Goal: Transaction & Acquisition: Download file/media

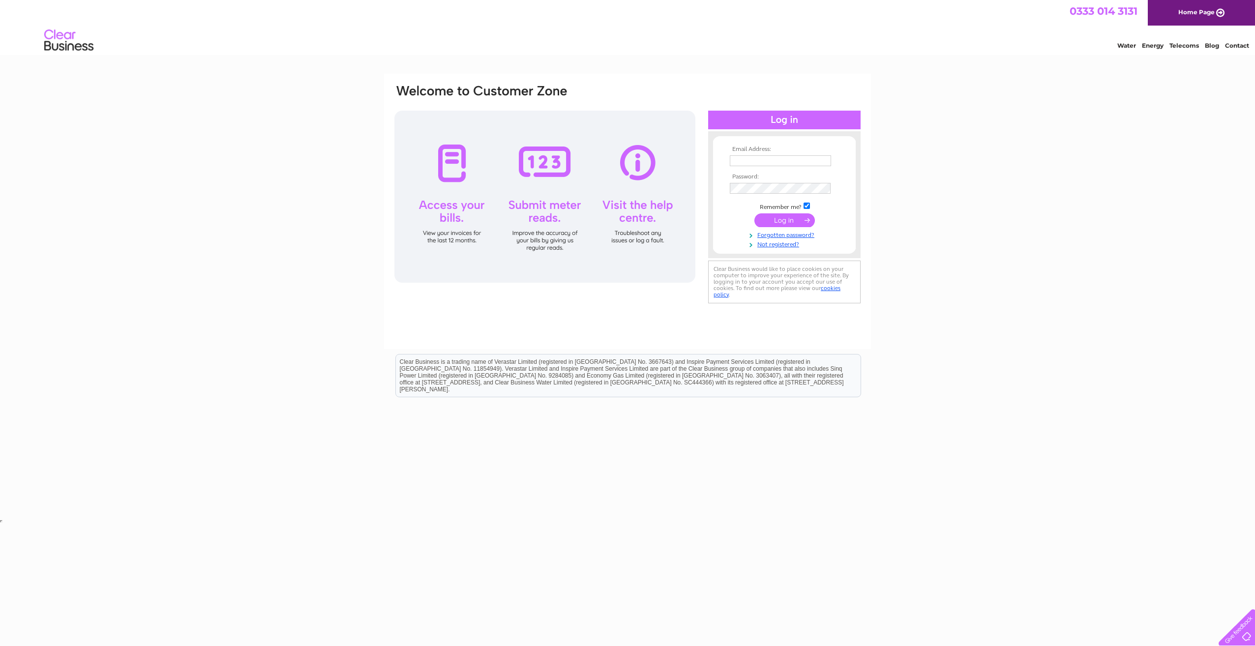
click at [783, 162] on input "text" at bounding box center [780, 160] width 101 height 11
type input "[PERSON_NAME][EMAIL_ADDRESS][PERSON_NAME][DOMAIN_NAME]"
click at [780, 222] on input "submit" at bounding box center [784, 222] width 60 height 14
click at [793, 220] on input "submit" at bounding box center [784, 222] width 60 height 14
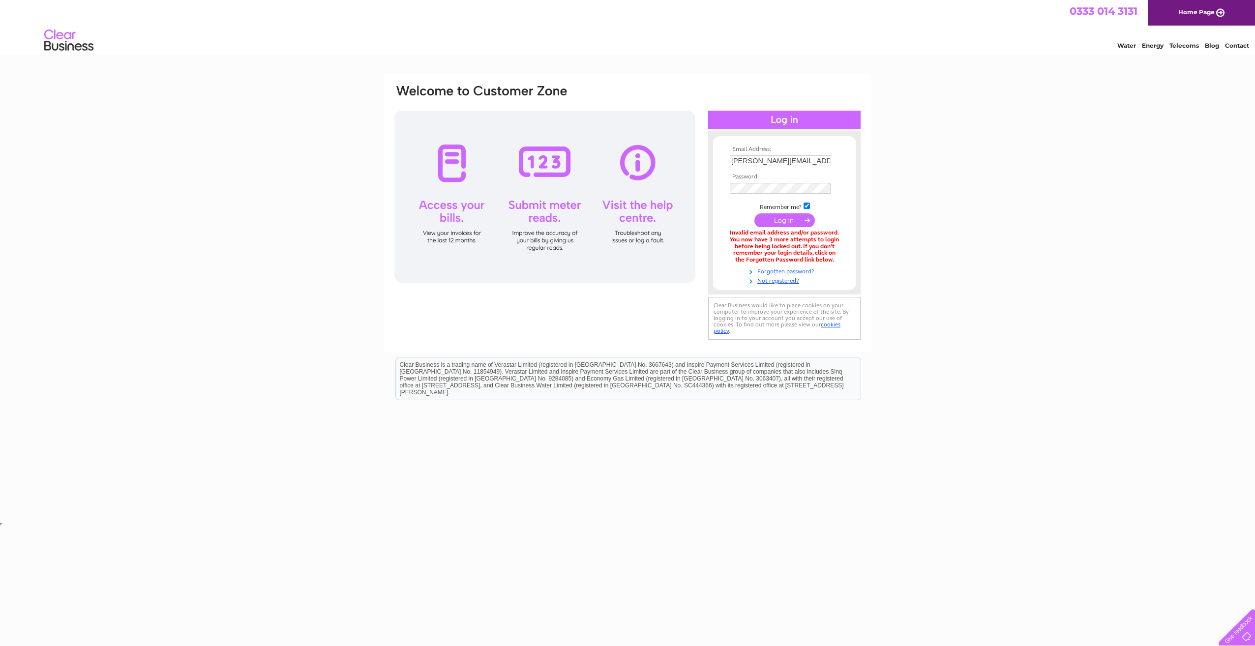
click at [803, 273] on link "Forgotten password?" at bounding box center [786, 270] width 112 height 9
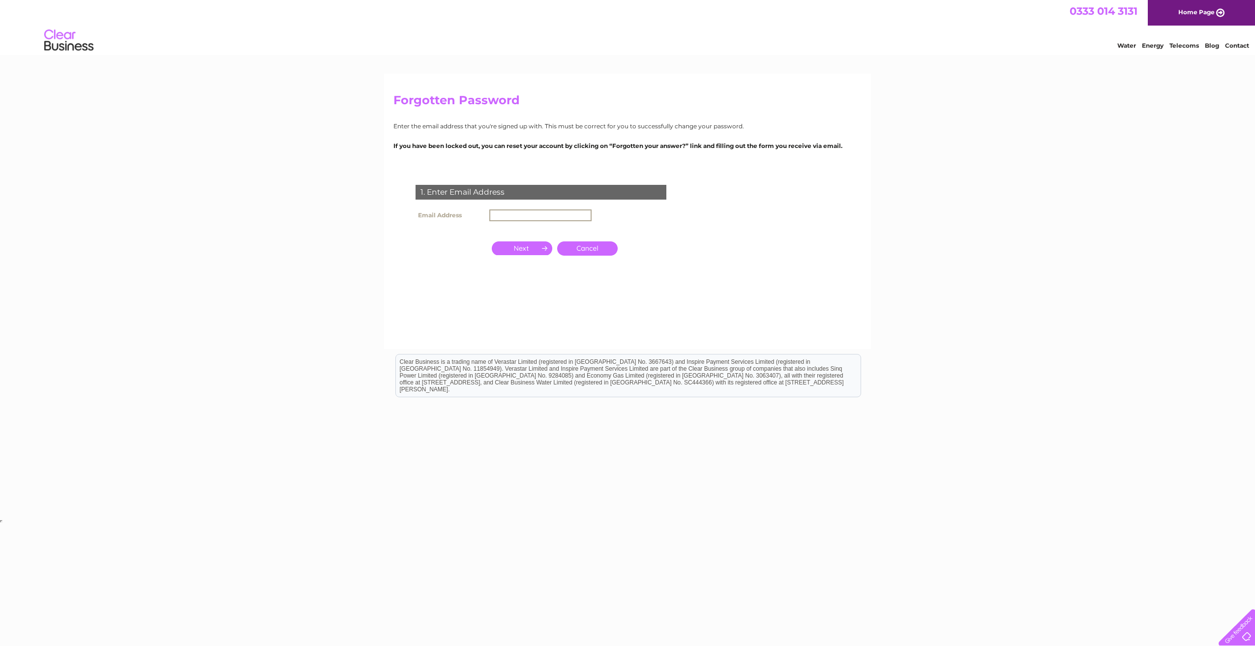
click at [538, 212] on input "text" at bounding box center [540, 215] width 102 height 12
type input "[PERSON_NAME][EMAIL_ADDRESS][PERSON_NAME][DOMAIN_NAME]"
click at [539, 253] on input "button" at bounding box center [522, 248] width 60 height 14
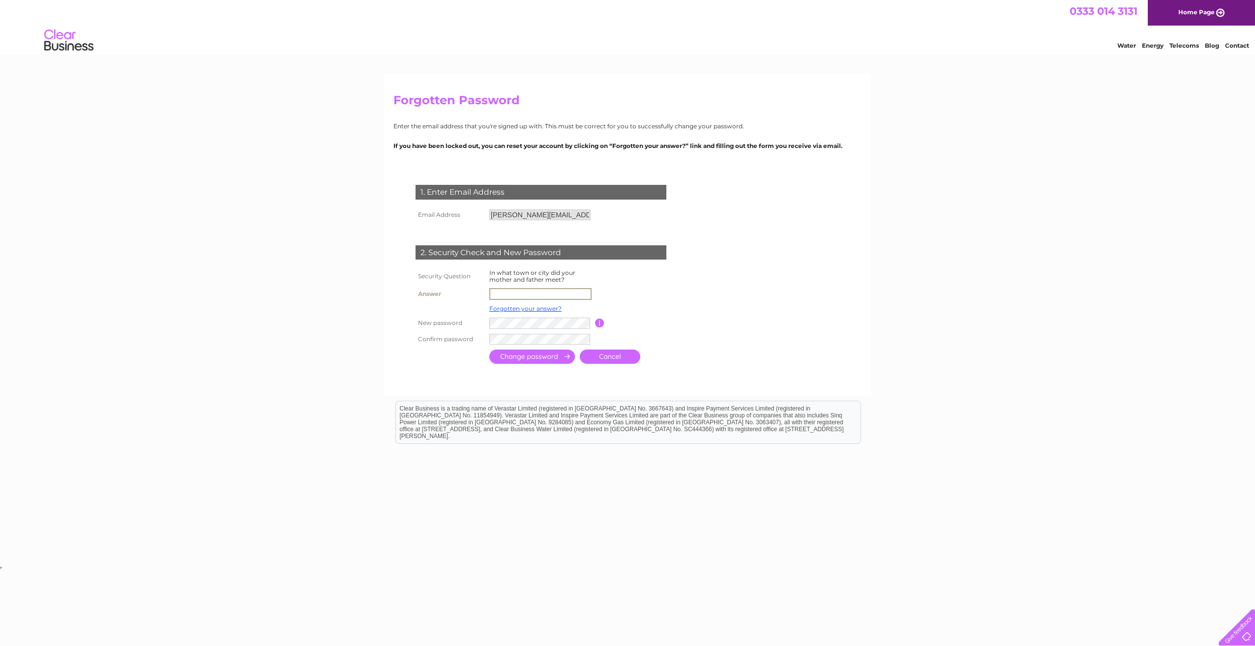
click at [519, 296] on input "text" at bounding box center [540, 294] width 102 height 12
type input "Dundee"
click at [596, 325] on input "button" at bounding box center [599, 323] width 9 height 9
click at [536, 355] on input "submit" at bounding box center [532, 357] width 86 height 14
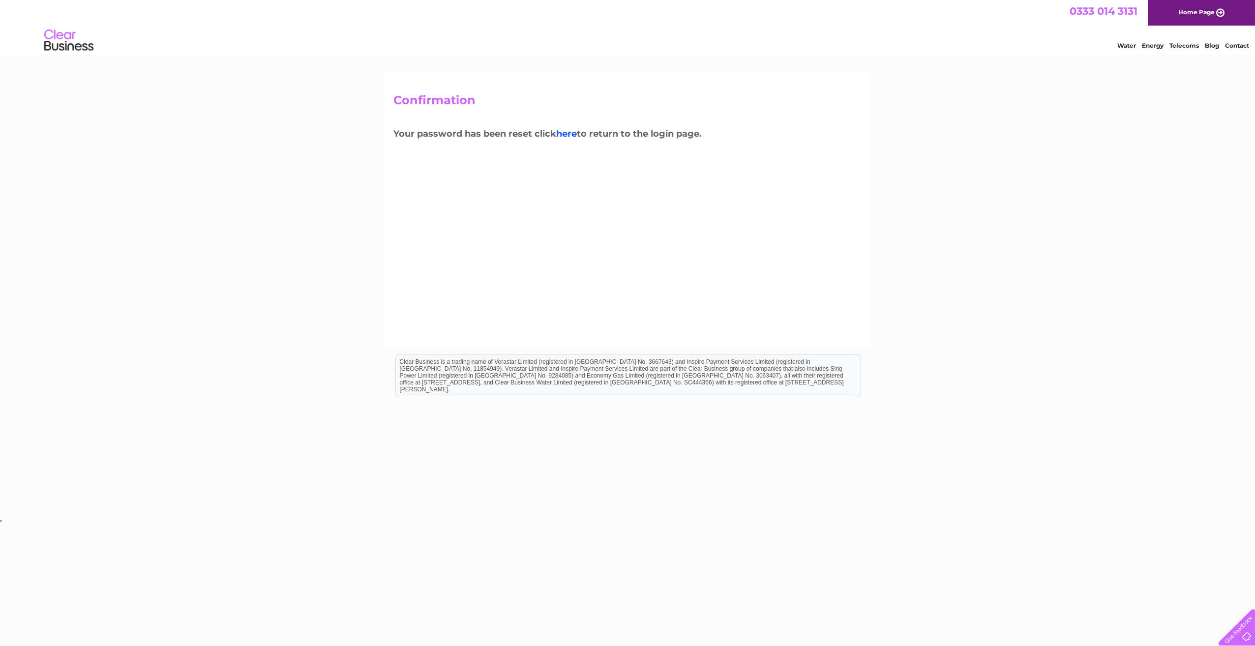
click at [569, 136] on link "here" at bounding box center [566, 133] width 21 height 11
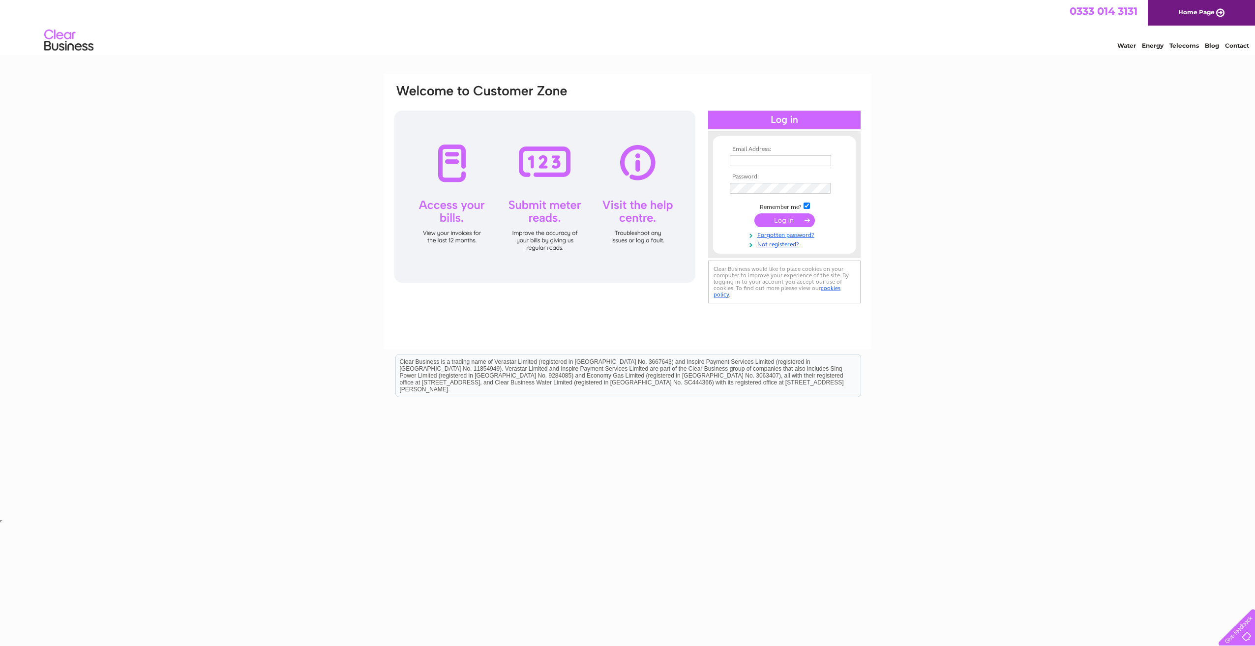
click at [776, 157] on input "text" at bounding box center [780, 160] width 101 height 11
type input "[PERSON_NAME][EMAIL_ADDRESS][PERSON_NAME][DOMAIN_NAME]"
click at [789, 218] on input "submit" at bounding box center [784, 222] width 60 height 14
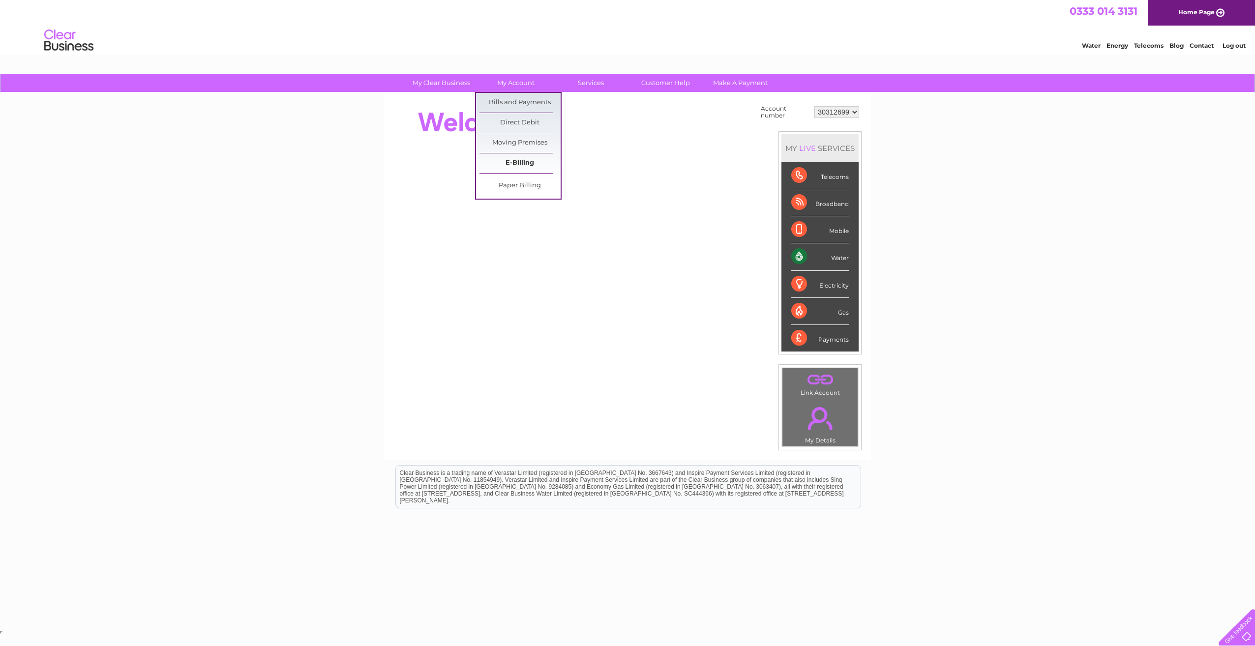
click at [513, 160] on link "E-Billing" at bounding box center [519, 163] width 81 height 20
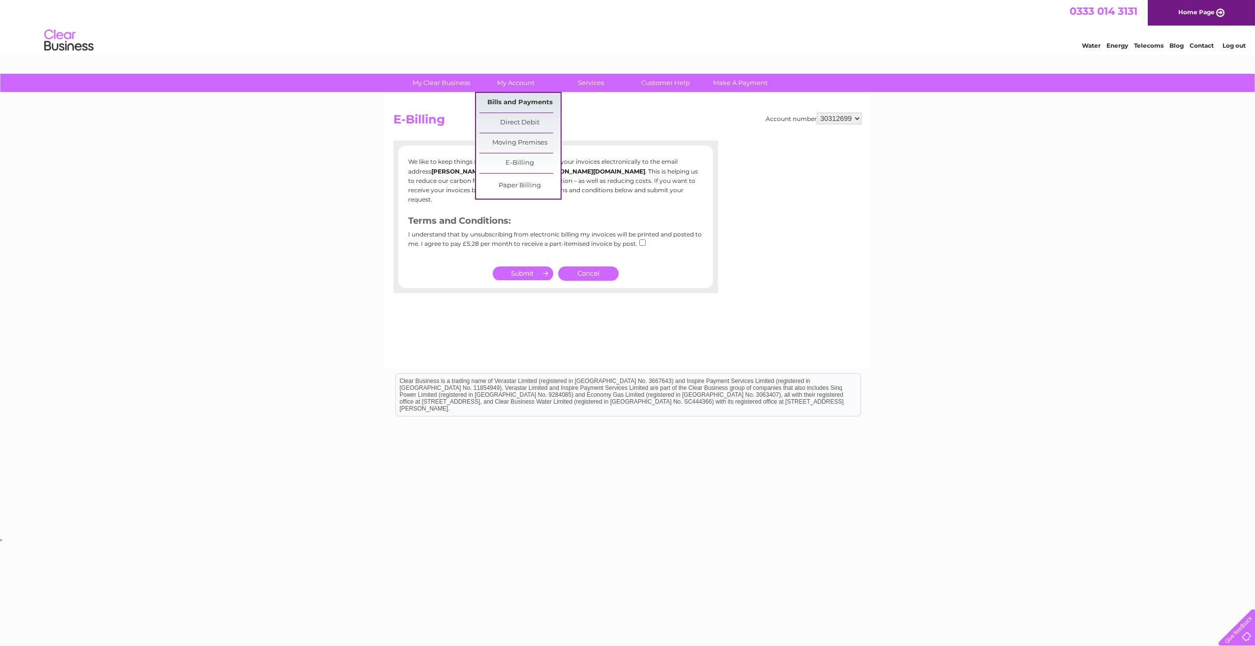
click at [519, 105] on link "Bills and Payments" at bounding box center [519, 103] width 81 height 20
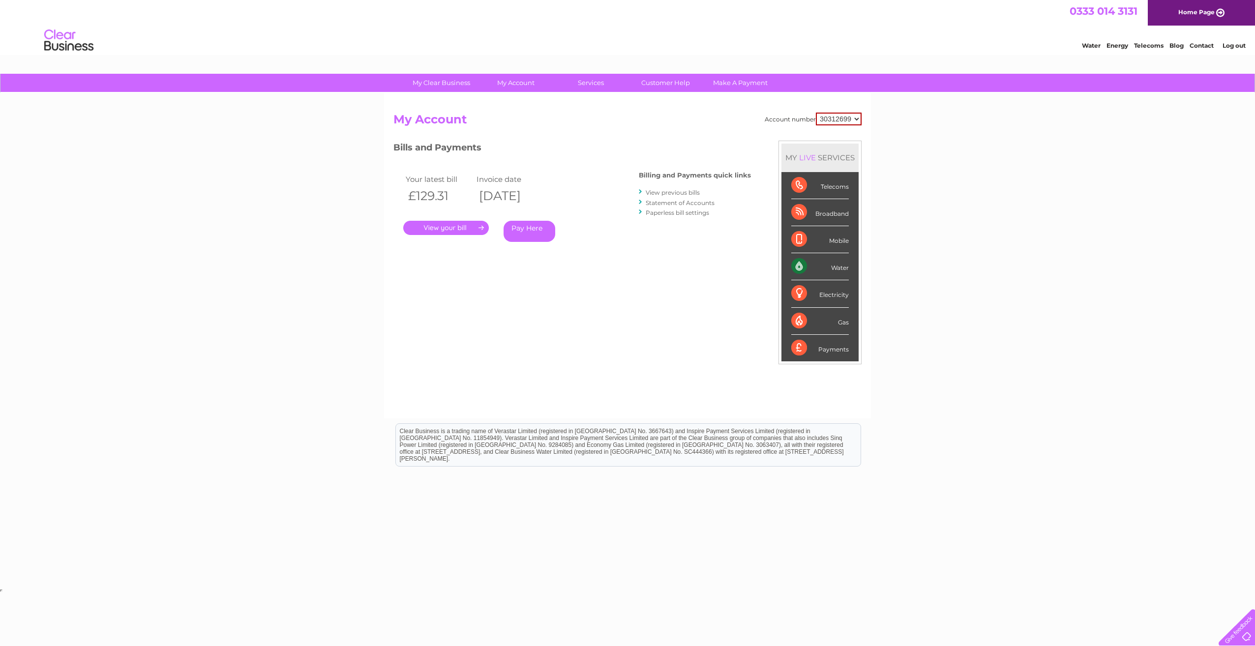
click at [462, 228] on link "." at bounding box center [446, 228] width 86 height 14
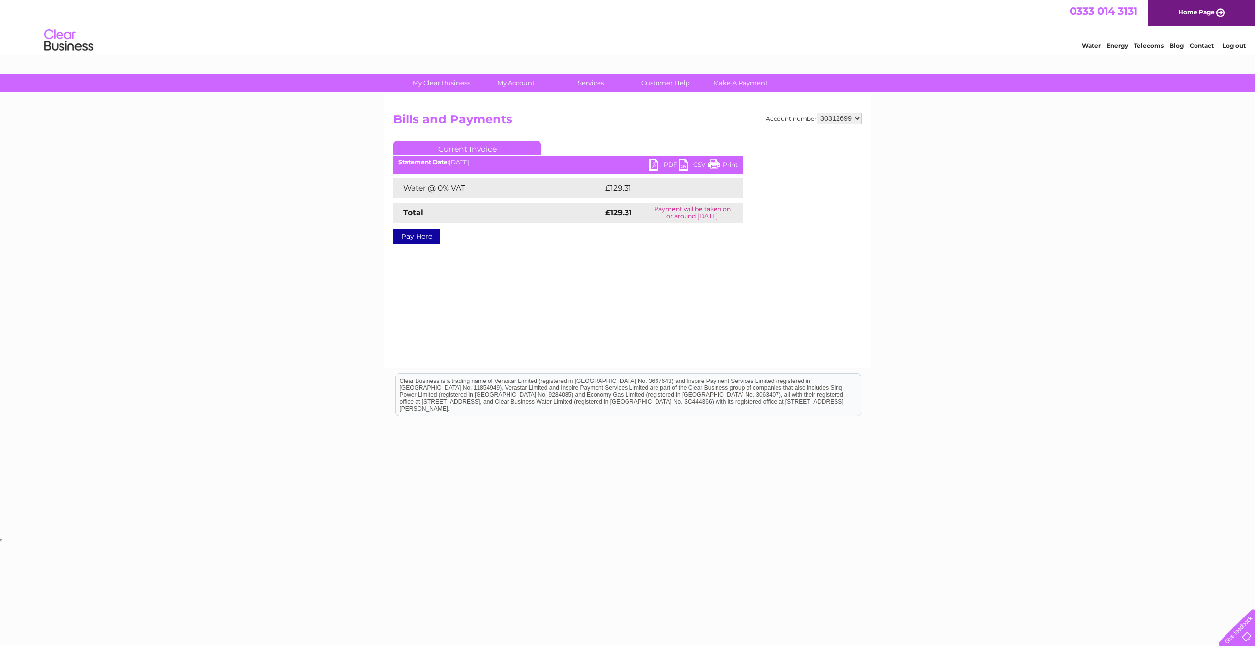
click at [651, 164] on link "PDF" at bounding box center [663, 166] width 29 height 14
click at [516, 102] on link "Bills and Payments" at bounding box center [519, 103] width 81 height 20
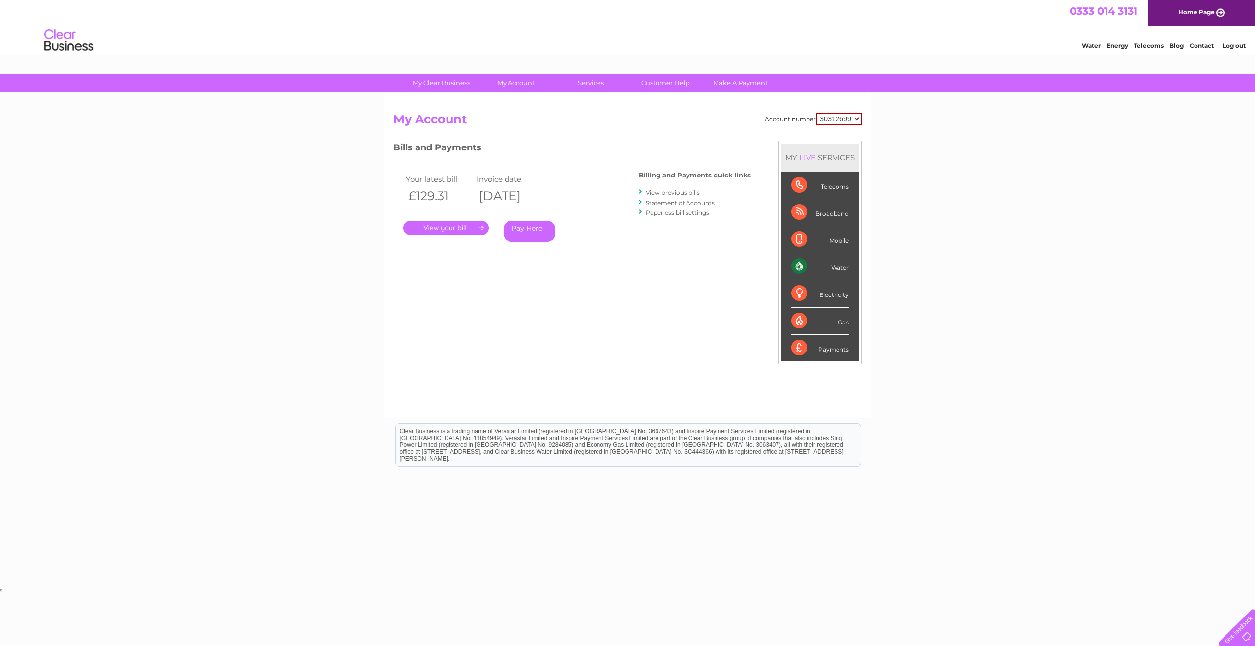
click at [680, 192] on link "View previous bills" at bounding box center [673, 192] width 54 height 7
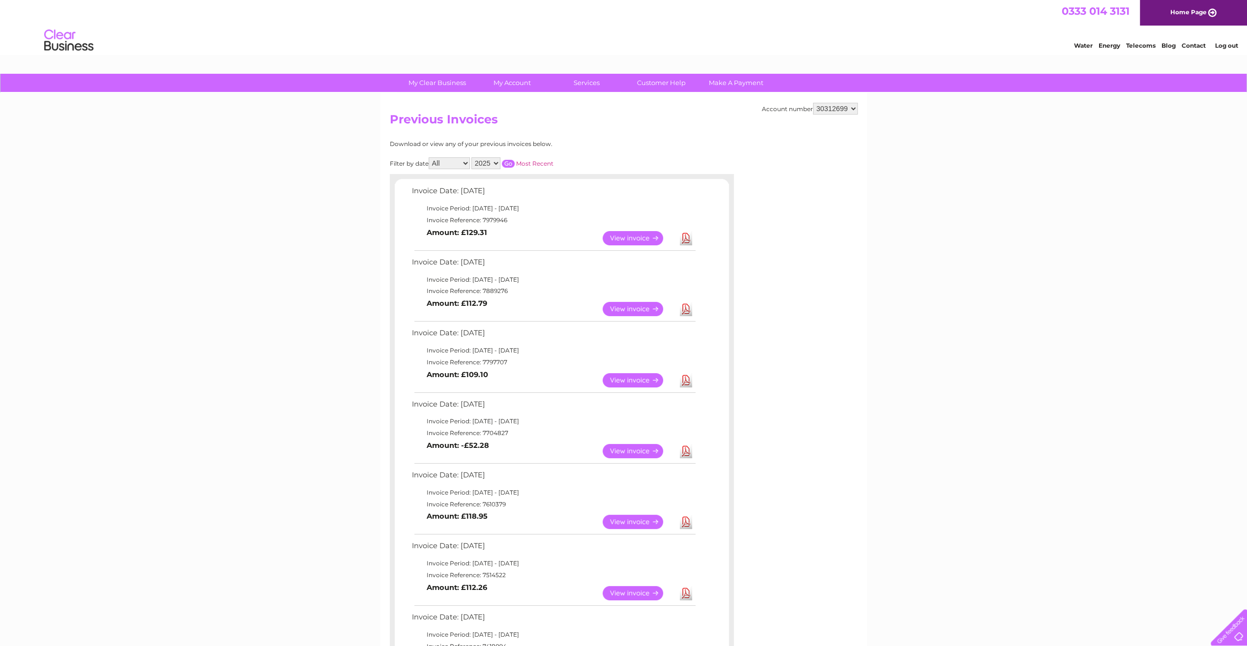
click at [630, 309] on link "View" at bounding box center [639, 309] width 72 height 14
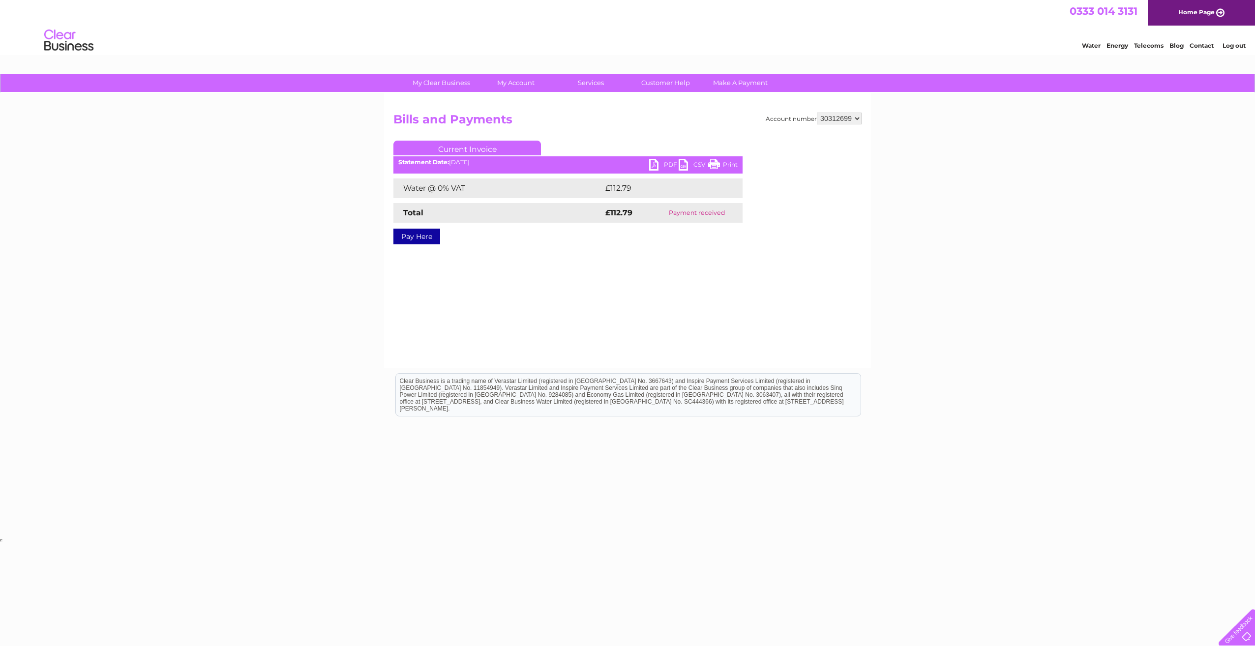
click at [667, 161] on link "PDF" at bounding box center [663, 166] width 29 height 14
